Goal: Task Accomplishment & Management: Complete application form

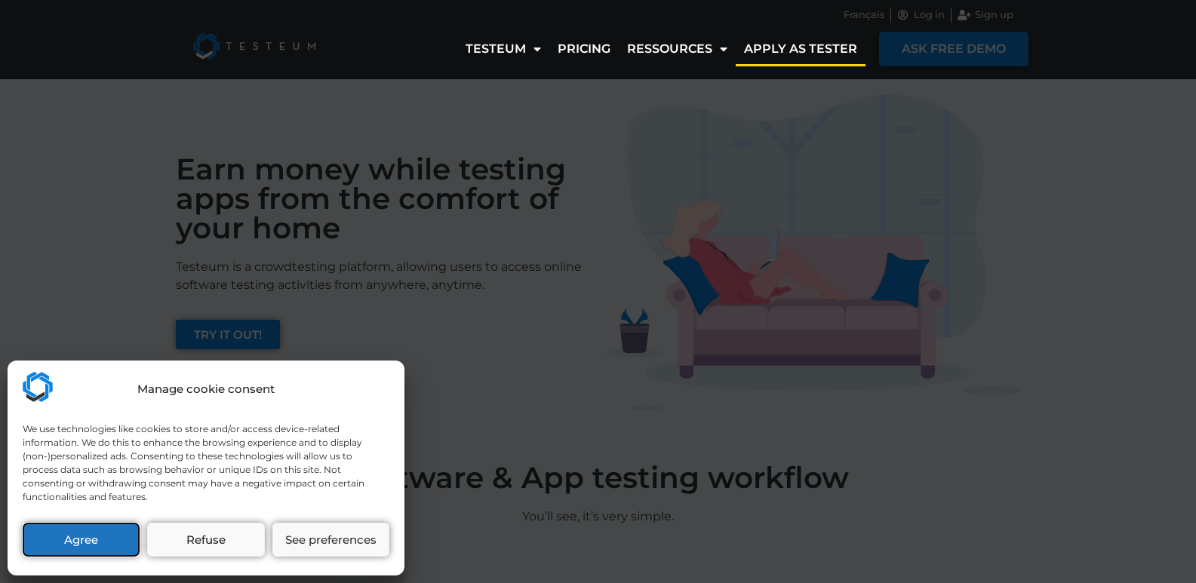
click at [113, 539] on button "Agree" at bounding box center [81, 540] width 117 height 34
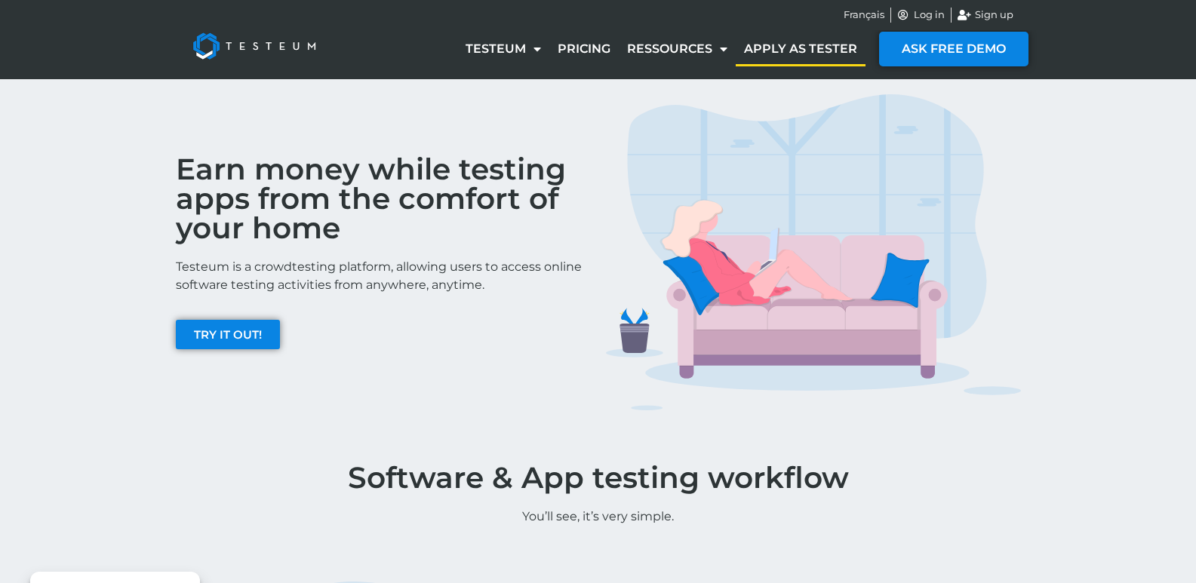
click at [812, 50] on link "Apply as tester" at bounding box center [800, 49] width 130 height 35
click at [232, 323] on link "TRY IT OUT!" at bounding box center [228, 334] width 104 height 29
